Goal: Book appointment/travel/reservation

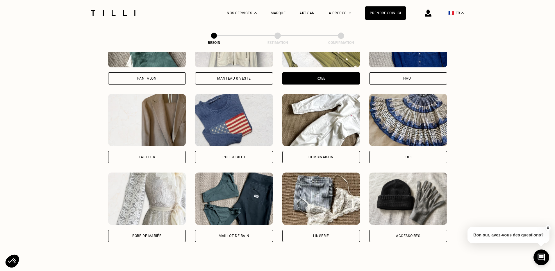
scroll to position [317, 0]
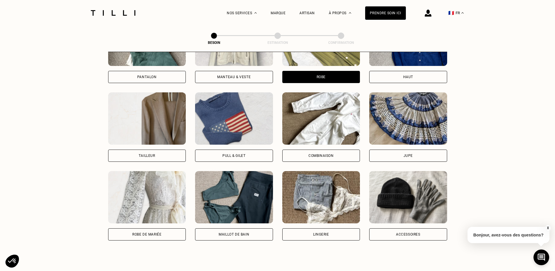
click at [128, 154] on div "Tailleur" at bounding box center [147, 156] width 78 height 12
select select "FR"
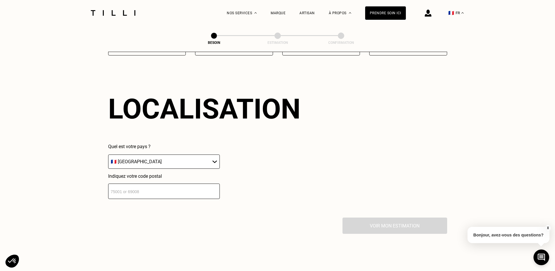
scroll to position [504, 0]
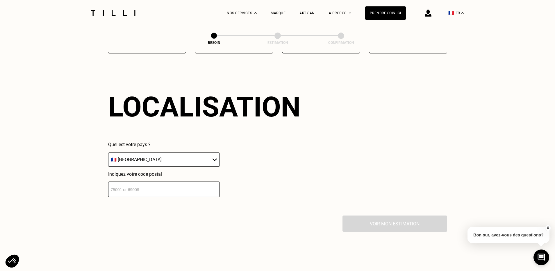
click at [148, 187] on input "number" at bounding box center [164, 189] width 112 height 15
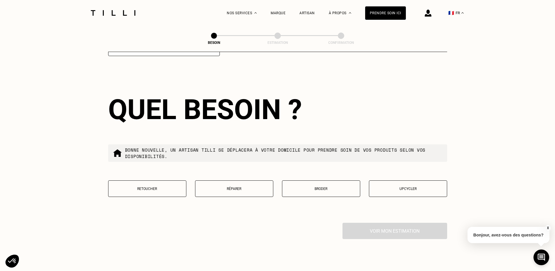
scroll to position [648, 0]
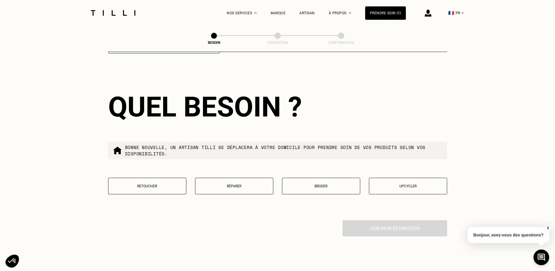
type input "75007"
click at [209, 184] on p "Réparer" at bounding box center [234, 186] width 72 height 4
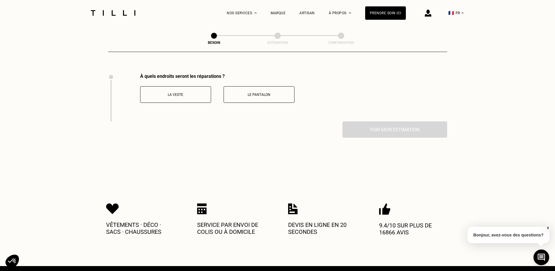
scroll to position [796, 0]
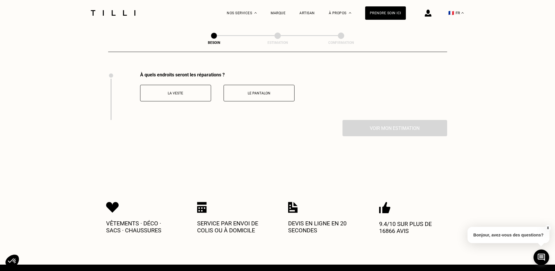
click at [256, 91] on p "Le pantalon" at bounding box center [259, 93] width 65 height 4
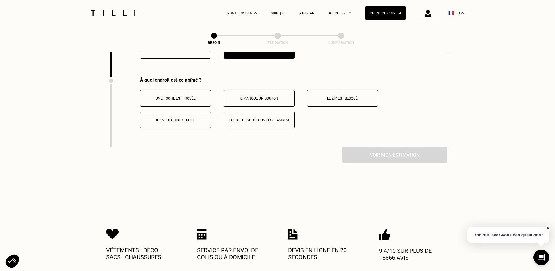
scroll to position [844, 0]
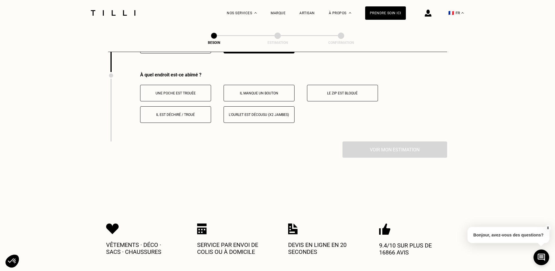
click at [189, 114] on button "Il est déchiré / troué" at bounding box center [175, 114] width 71 height 17
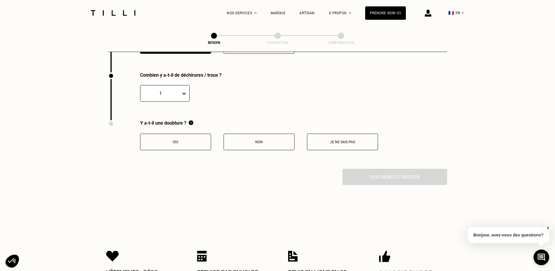
scroll to position [914, 0]
click at [181, 90] on span at bounding box center [181, 92] width 0 height 11
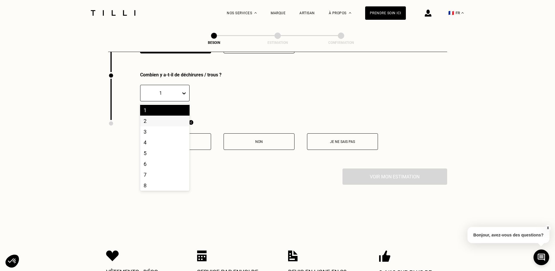
click at [174, 116] on div "2" at bounding box center [164, 121] width 49 height 11
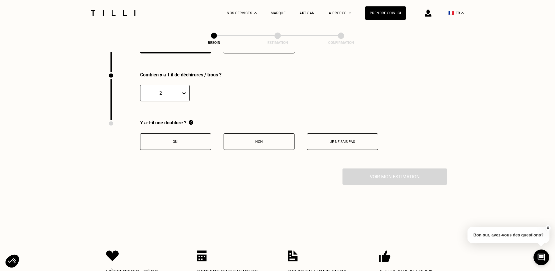
click at [257, 138] on button "Non" at bounding box center [258, 141] width 71 height 17
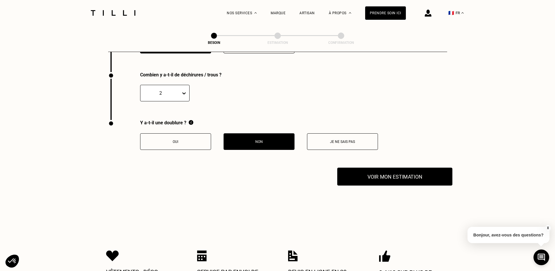
click at [373, 176] on button "Voir mon estimation" at bounding box center [394, 177] width 115 height 18
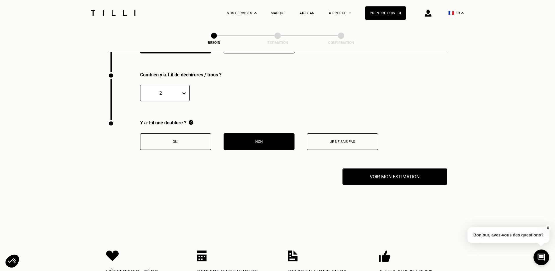
click at [166, 90] on div "2" at bounding box center [164, 93] width 49 height 17
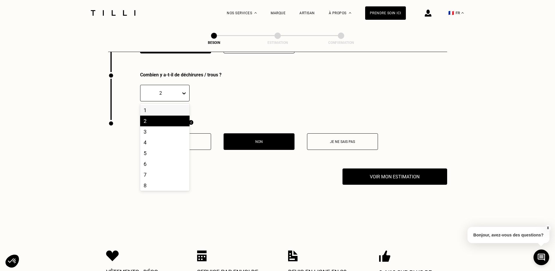
click at [169, 106] on div "1" at bounding box center [164, 110] width 49 height 11
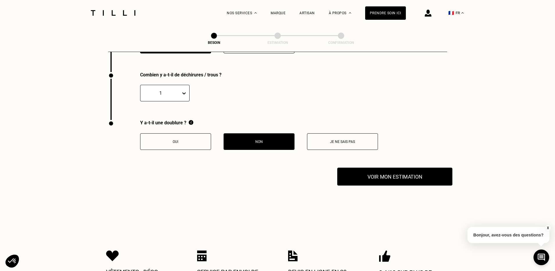
click at [367, 173] on button "Voir mon estimation" at bounding box center [394, 177] width 115 height 18
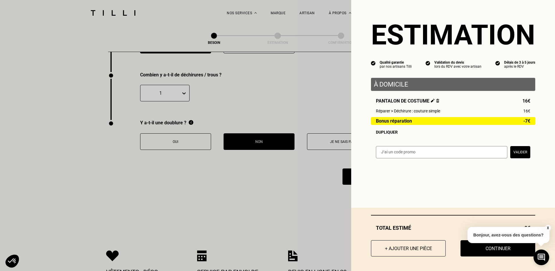
click at [484, 250] on button "Continuer" at bounding box center [497, 248] width 75 height 16
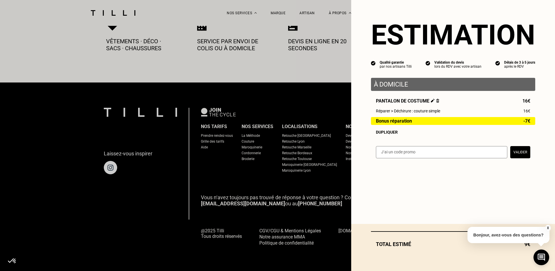
scroll to position [316, 0]
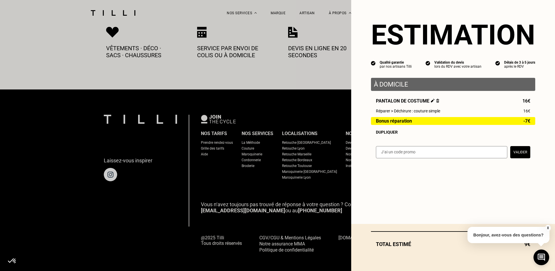
select select "FR"
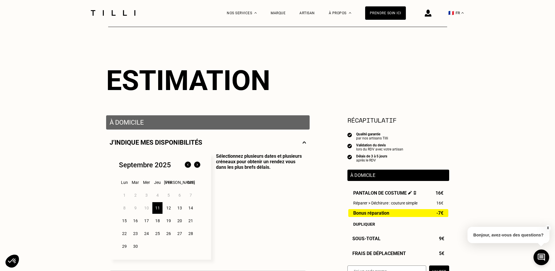
scroll to position [44, 0]
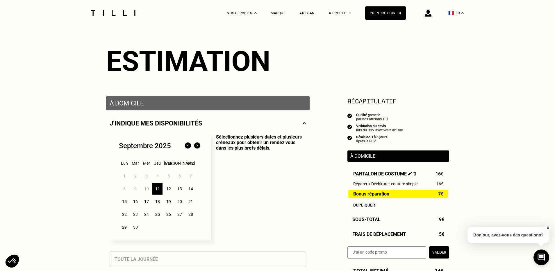
click at [159, 190] on div "11" at bounding box center [157, 189] width 10 height 12
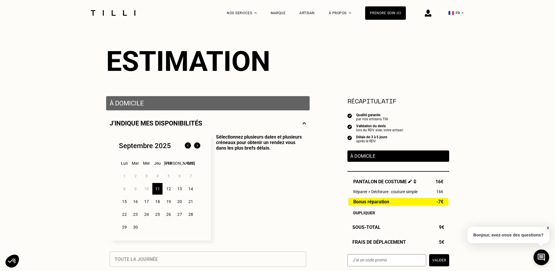
click at [198, 145] on img at bounding box center [196, 145] width 9 height 9
click at [189, 146] on img at bounding box center [187, 145] width 9 height 9
click at [153, 189] on div "11" at bounding box center [157, 189] width 10 height 12
click at [156, 189] on div "11" at bounding box center [157, 189] width 10 height 12
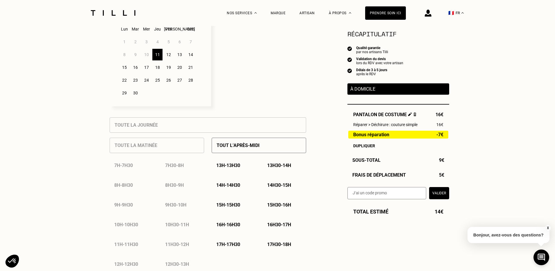
scroll to position [180, 0]
click at [237, 243] on p "17h - 17h30" at bounding box center [228, 244] width 24 height 6
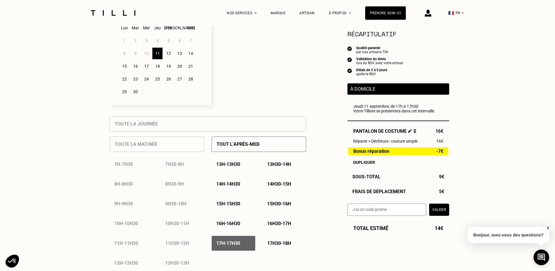
click at [237, 182] on p "14h - 14h30" at bounding box center [228, 184] width 24 height 6
click at [235, 243] on p "17h - 17h30" at bounding box center [228, 244] width 24 height 6
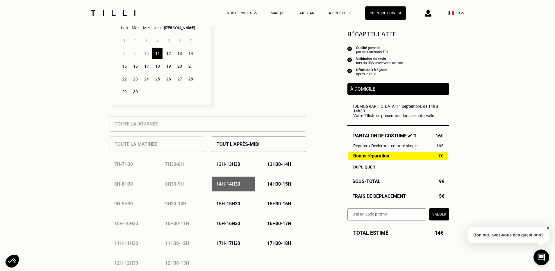
click at [228, 242] on p "17h - 17h30" at bounding box center [228, 244] width 24 height 6
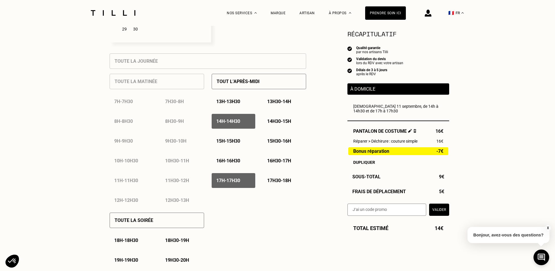
scroll to position [248, 0]
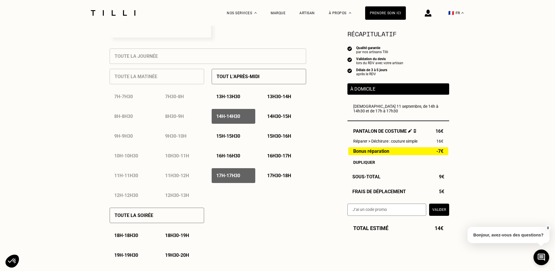
click at [245, 178] on div "17h - 17h30" at bounding box center [234, 175] width 44 height 15
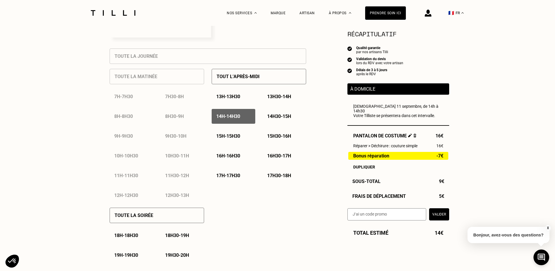
click at [245, 178] on div "17h - 17h30" at bounding box center [234, 175] width 44 height 15
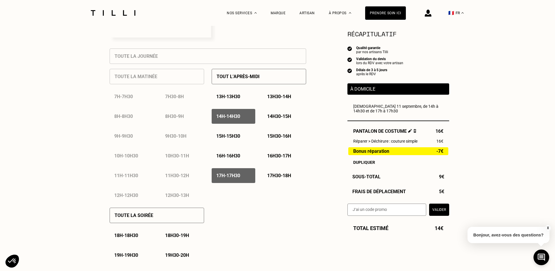
click at [248, 118] on div "14h - 14h30" at bounding box center [234, 116] width 44 height 15
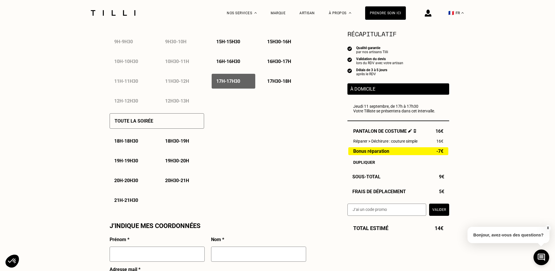
scroll to position [337, 0]
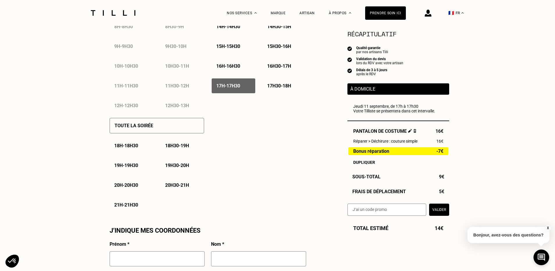
click at [279, 65] on p "16h30 - 17h" at bounding box center [279, 66] width 24 height 6
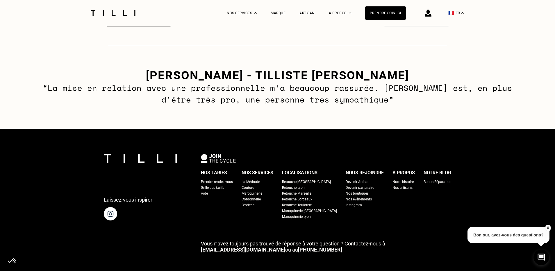
scroll to position [880, 0]
